Goal: Task Accomplishment & Management: Use online tool/utility

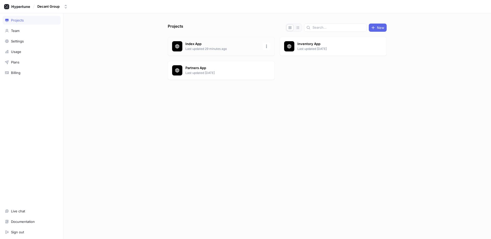
click at [225, 41] on div "Index App Last updated 29 minutes ago" at bounding box center [221, 46] width 107 height 19
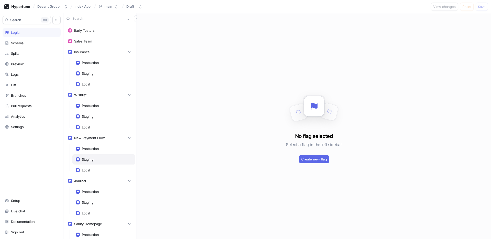
click at [92, 161] on div "Staging" at bounding box center [88, 159] width 12 height 4
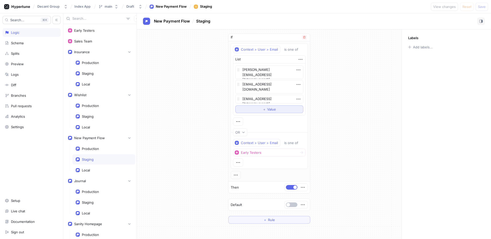
click at [274, 111] on button "＋ Value" at bounding box center [269, 109] width 68 height 8
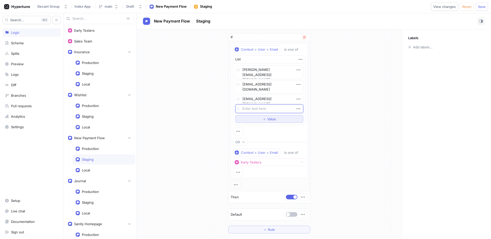
type textarea "x"
type textarea "[EMAIL_ADDRESS][DOMAIN_NAME]"
click at [324, 126] on div "If Context > User > Email is one of List [PERSON_NAME][EMAIL_ADDRESS][DOMAIN_NA…" at bounding box center [269, 133] width 264 height 208
click at [482, 8] on span "Save" at bounding box center [482, 6] width 8 height 3
type textarea "x"
